Goal: Task Accomplishment & Management: Use online tool/utility

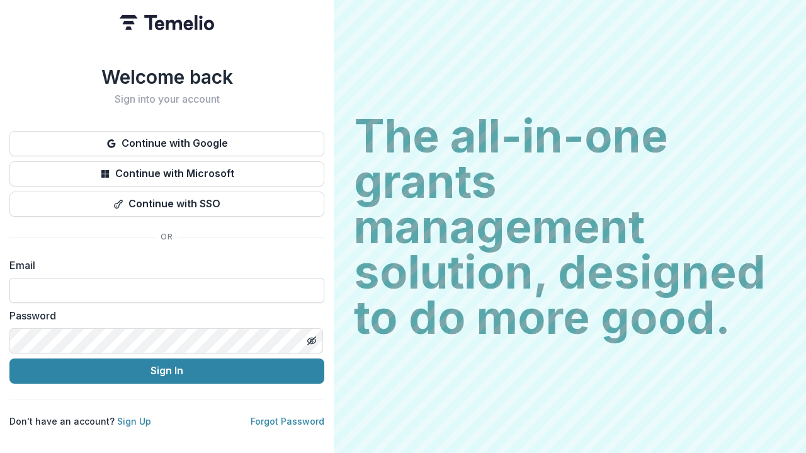
click at [260, 289] on input at bounding box center [166, 290] width 315 height 25
type input "**********"
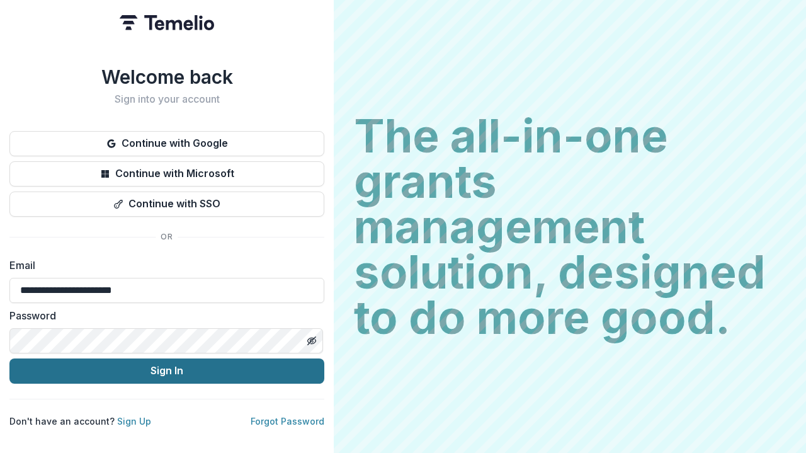
click at [168, 365] on button "Sign In" at bounding box center [166, 370] width 315 height 25
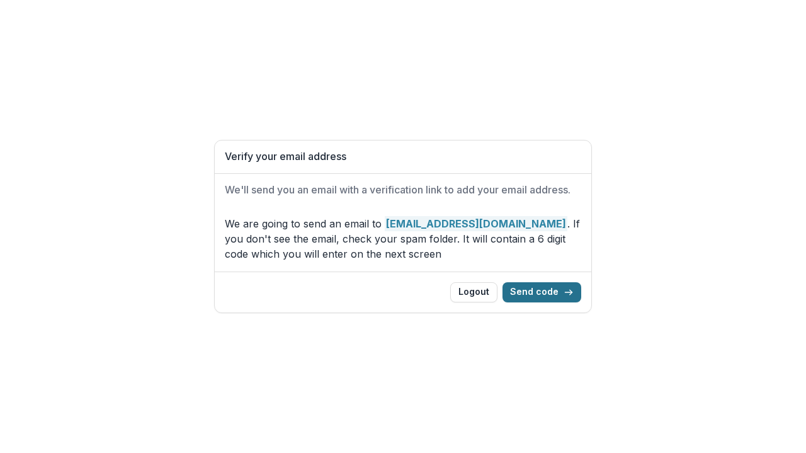
click at [541, 292] on button "Send code" at bounding box center [542, 292] width 79 height 20
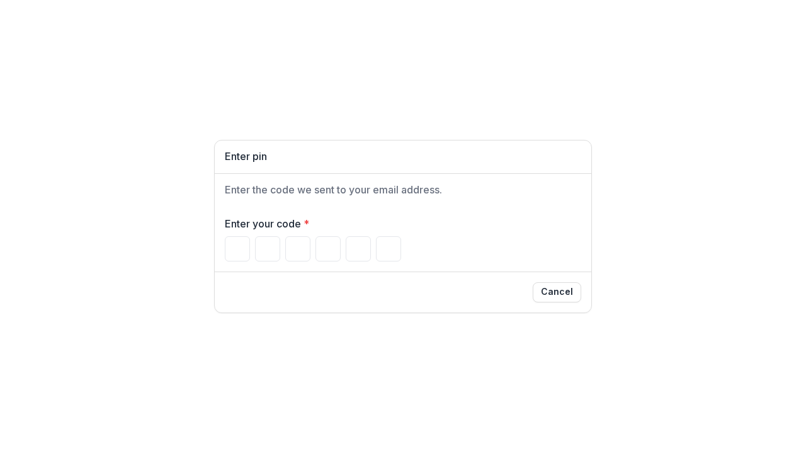
type input "*"
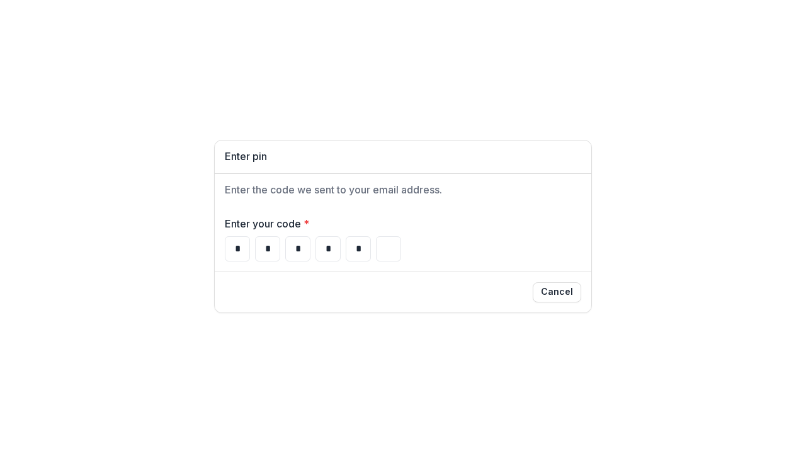
type input "*"
